Goal: Transaction & Acquisition: Subscribe to service/newsletter

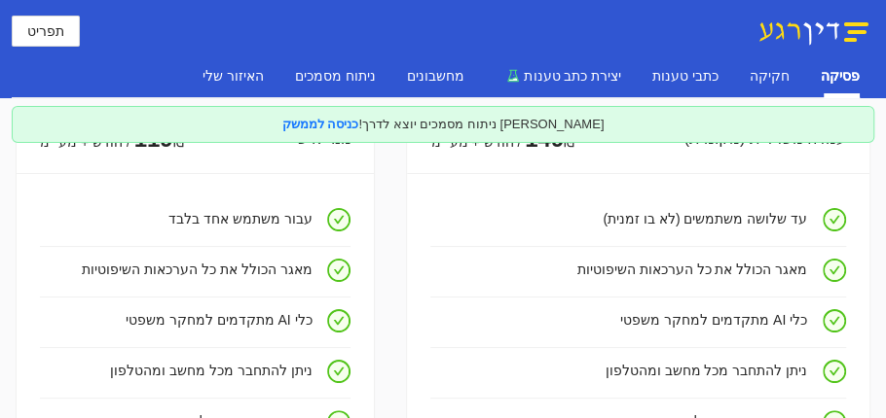
scroll to position [166, 0]
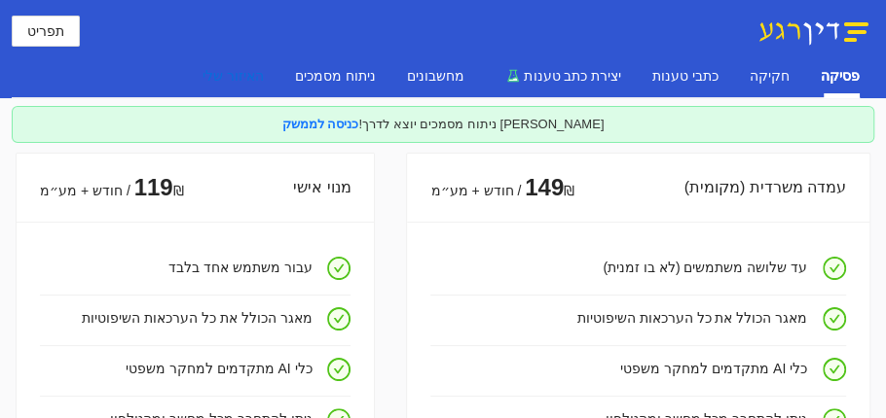
click at [264, 72] on div "האיזור שלי" at bounding box center [232, 75] width 61 height 21
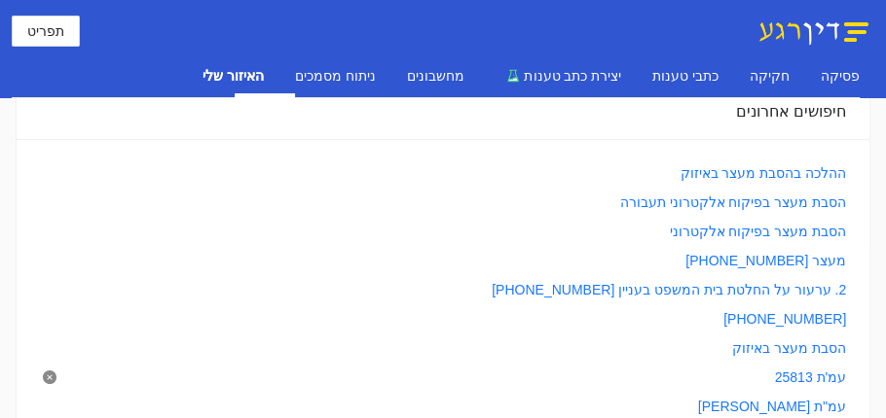
scroll to position [0, 0]
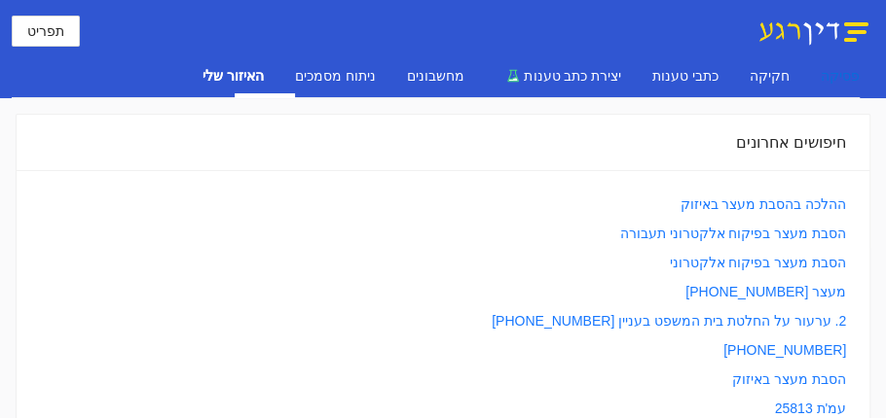
click at [830, 72] on div "פסיקה" at bounding box center [839, 75] width 39 height 21
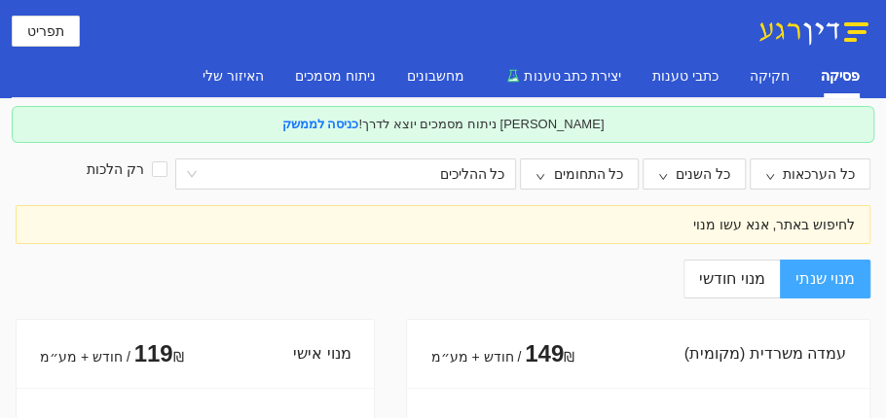
click at [812, 274] on span "מנוי שנתי" at bounding box center [824, 279] width 59 height 17
click at [867, 279] on input "מנוי שנתי" at bounding box center [868, 280] width 2 height 2
click at [710, 271] on span "מנוי חודשי" at bounding box center [731, 279] width 65 height 17
click at [778, 279] on input "מנוי חודשי" at bounding box center [779, 280] width 2 height 2
radio input "true"
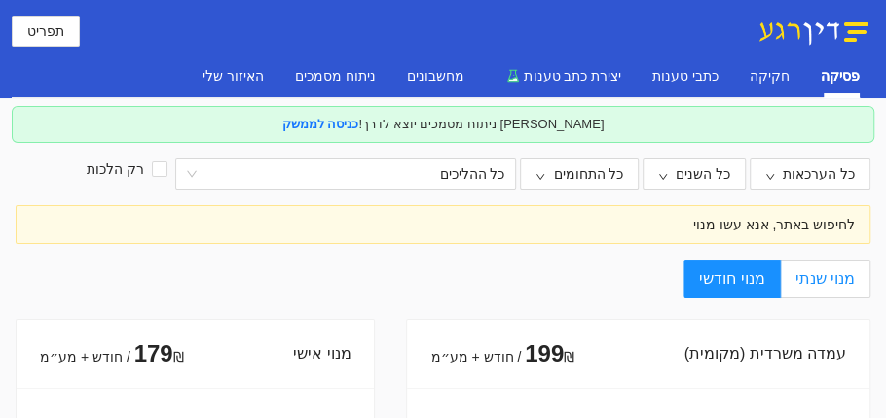
click at [808, 271] on span "מנוי שנתי" at bounding box center [824, 279] width 59 height 17
click at [867, 279] on input "מנוי שנתי" at bounding box center [868, 280] width 2 height 2
radio input "true"
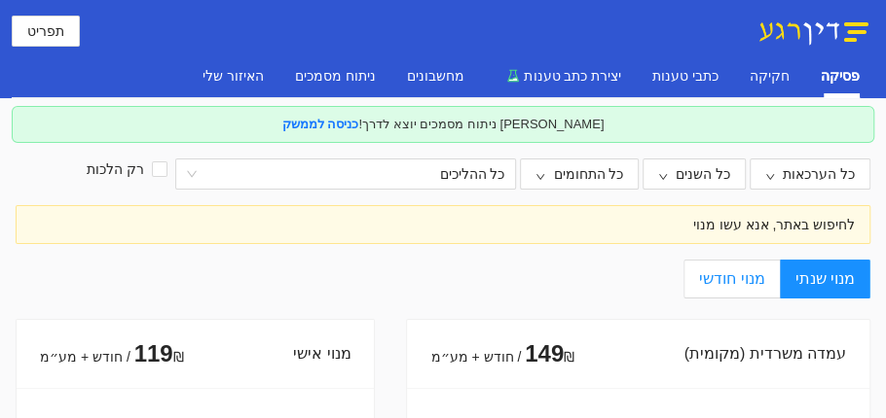
click at [754, 276] on span "מנוי חודשי" at bounding box center [731, 279] width 65 height 17
click at [778, 279] on input "מנוי חודשי" at bounding box center [779, 280] width 2 height 2
radio input "true"
radio input "false"
